Goal: Task Accomplishment & Management: Use online tool/utility

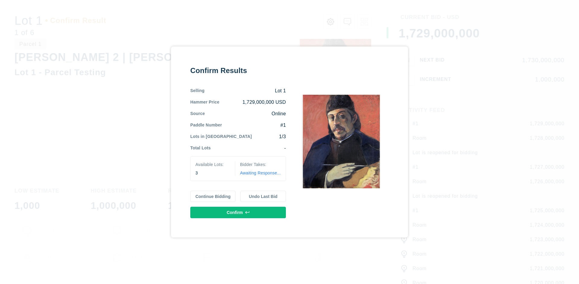
click at [213, 196] on button "Continue Bidding" at bounding box center [213, 196] width 46 height 11
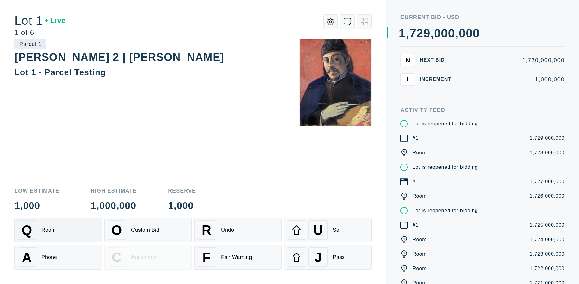
click at [58, 230] on div "Q Room" at bounding box center [58, 229] width 82 height 19
